Goal: Information Seeking & Learning: Find specific fact

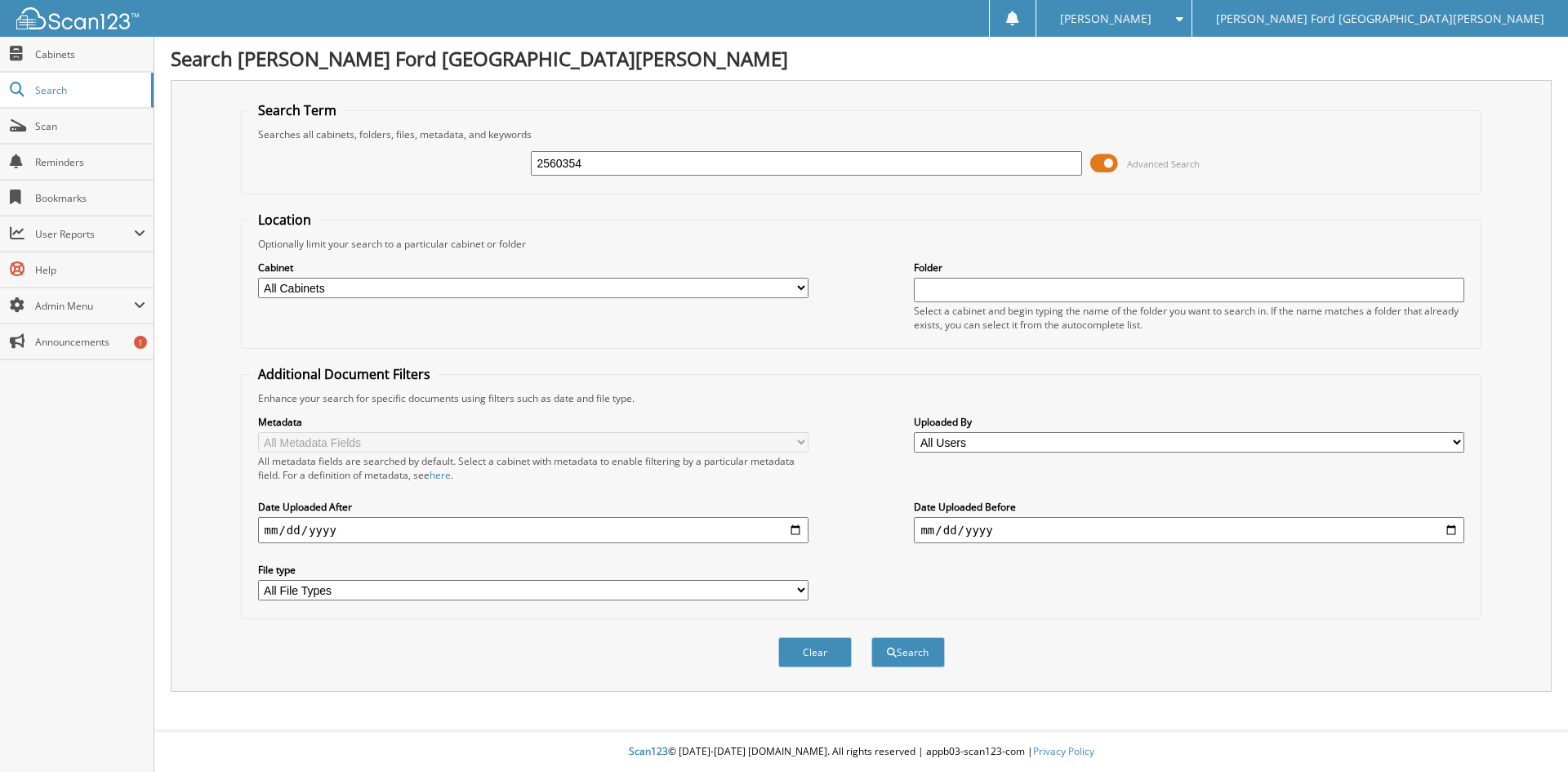
type input "2560354"
click at [871, 637] on button "Search" at bounding box center [908, 652] width 74 height 30
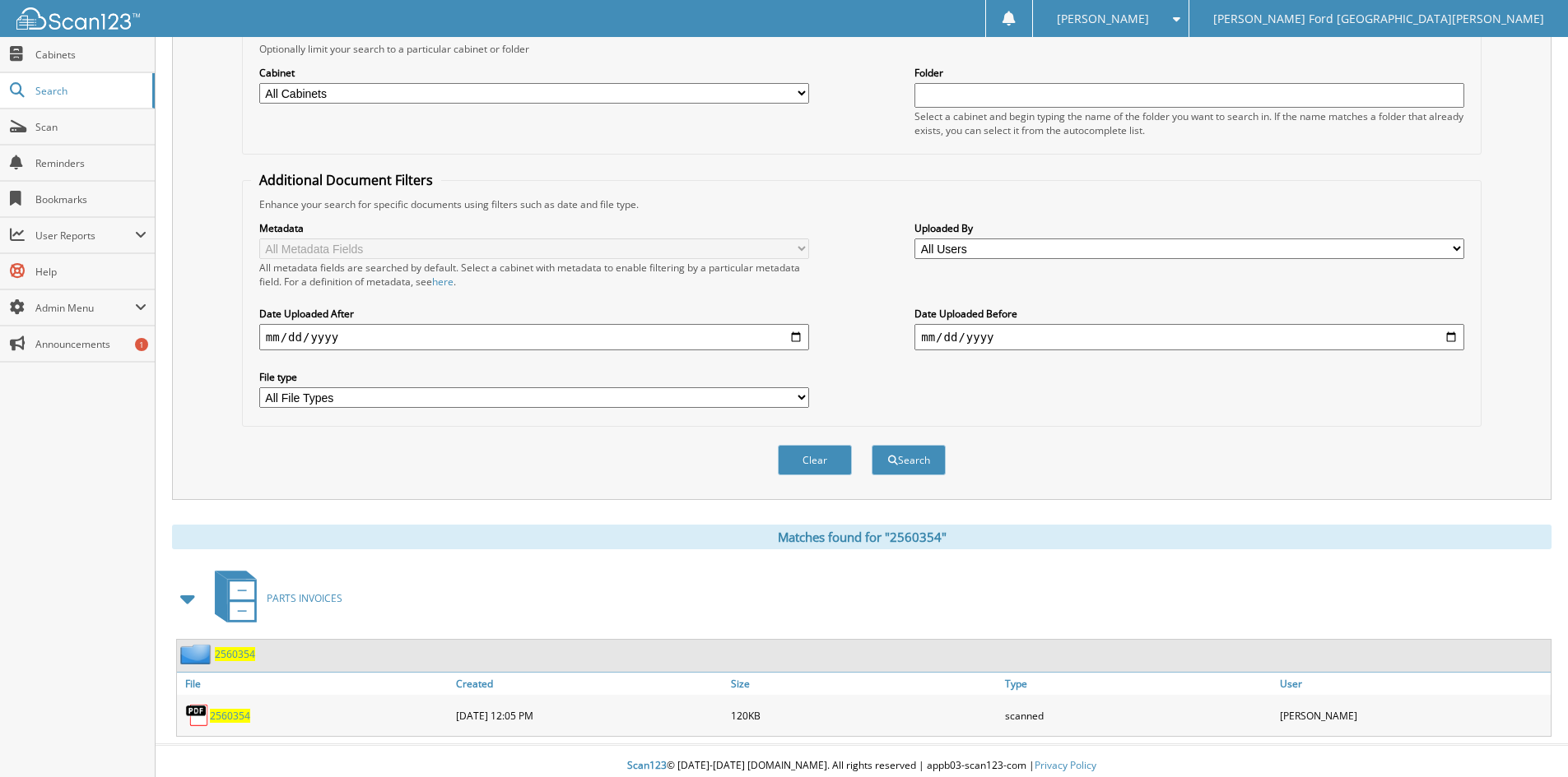
scroll to position [206, 0]
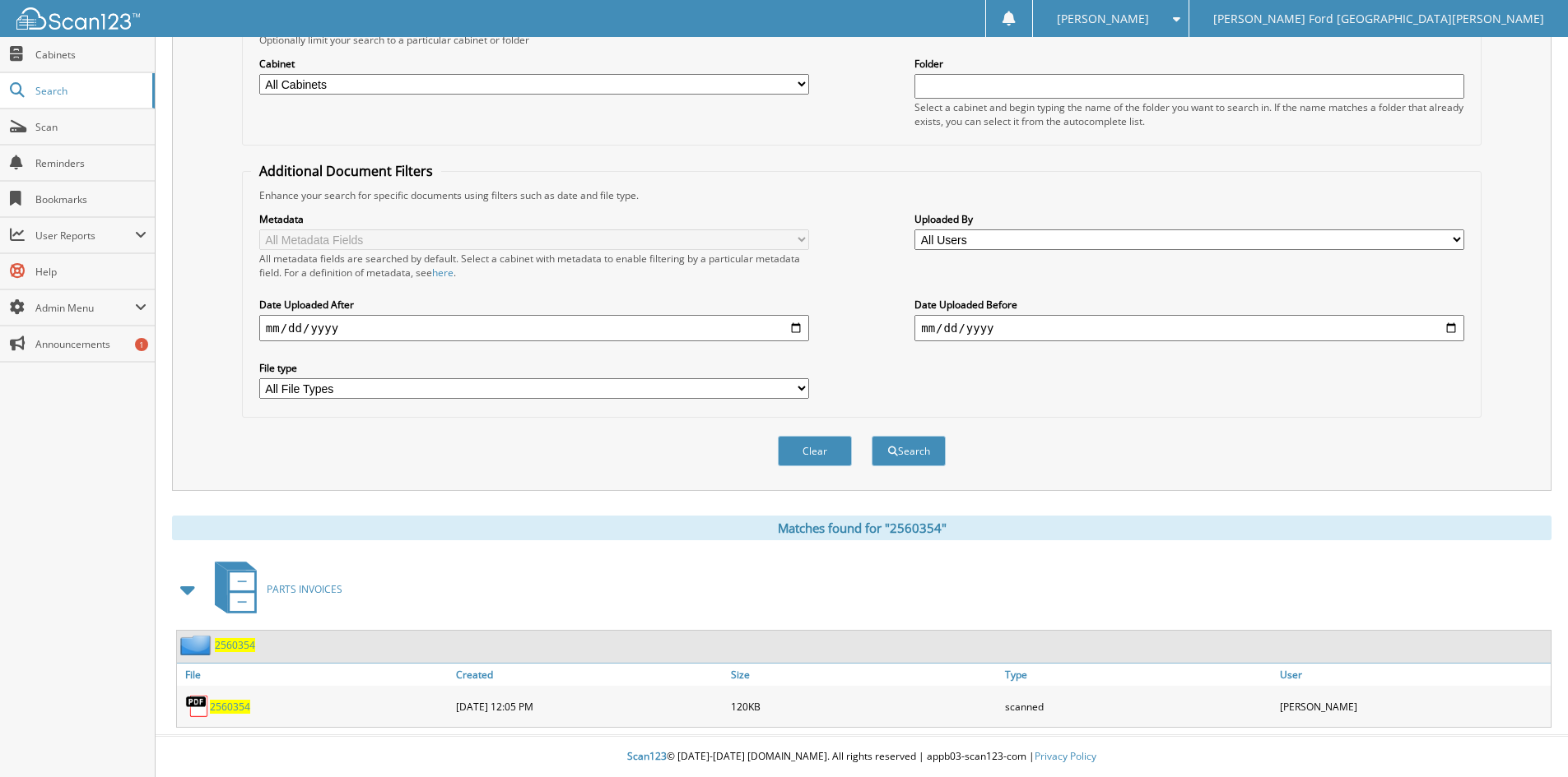
click at [246, 707] on span "2560354" at bounding box center [230, 706] width 40 height 14
click at [237, 707] on span "2560354" at bounding box center [230, 706] width 40 height 14
